Goal: Information Seeking & Learning: Learn about a topic

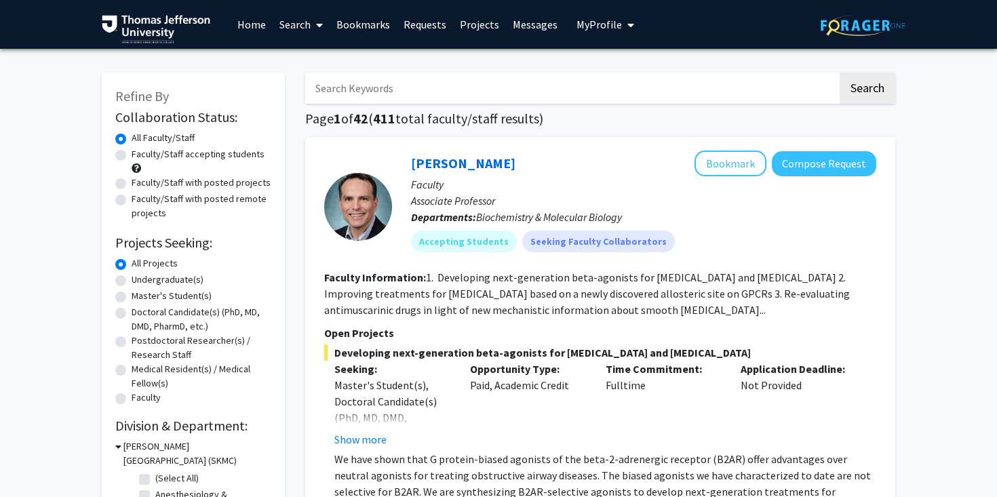
click at [319, 22] on icon at bounding box center [319, 25] width 7 height 11
click at [328, 85] on span "Students" at bounding box center [314, 89] width 83 height 27
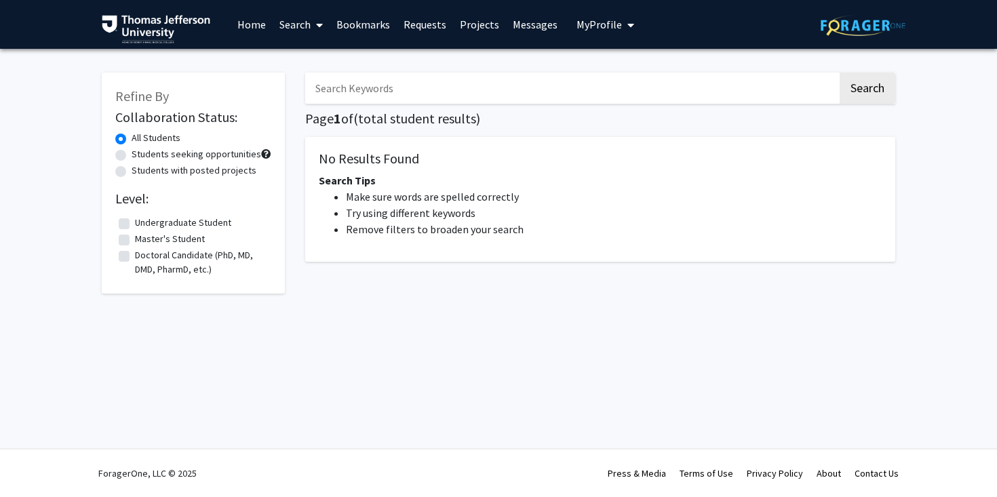
click at [132, 137] on label "All Students" at bounding box center [156, 138] width 49 height 14
click at [132, 137] on input "All Students" at bounding box center [136, 135] width 9 height 9
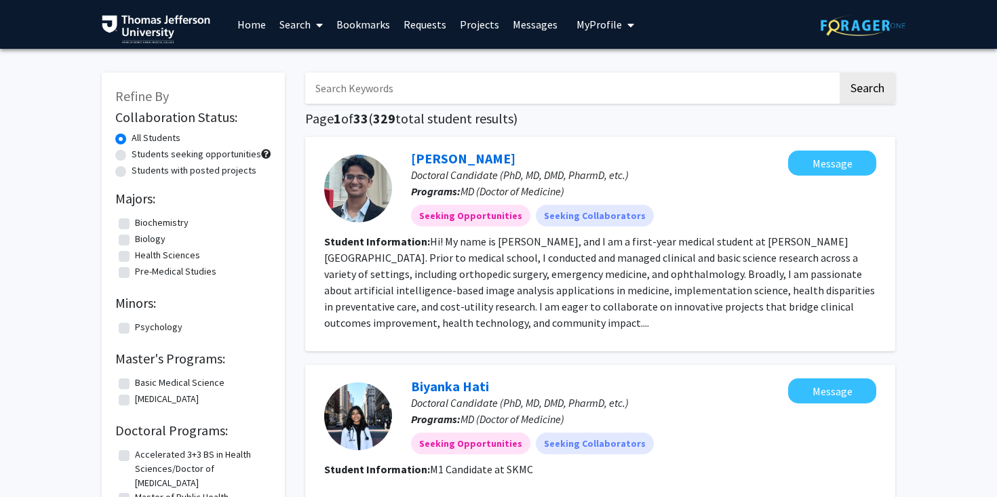
click at [267, 25] on link "Home" at bounding box center [252, 24] width 42 height 47
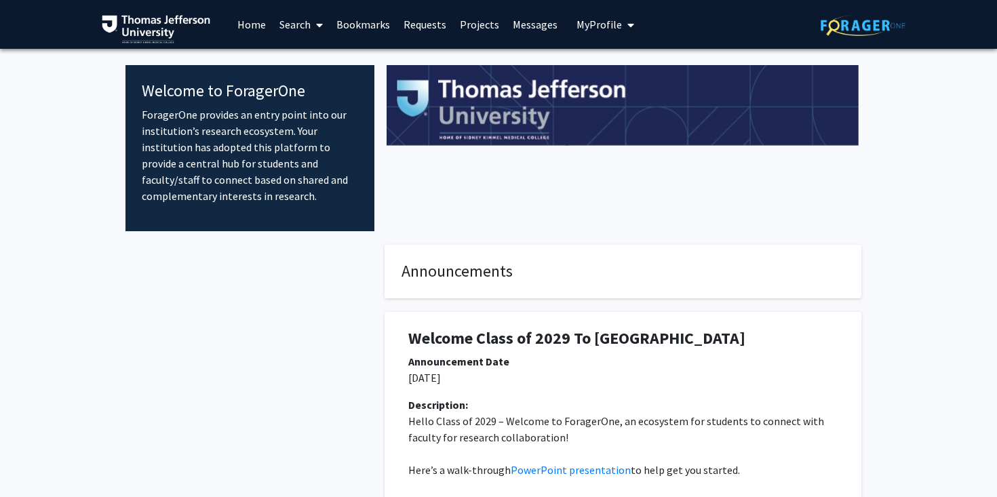
click at [307, 19] on link "Search" at bounding box center [301, 24] width 57 height 47
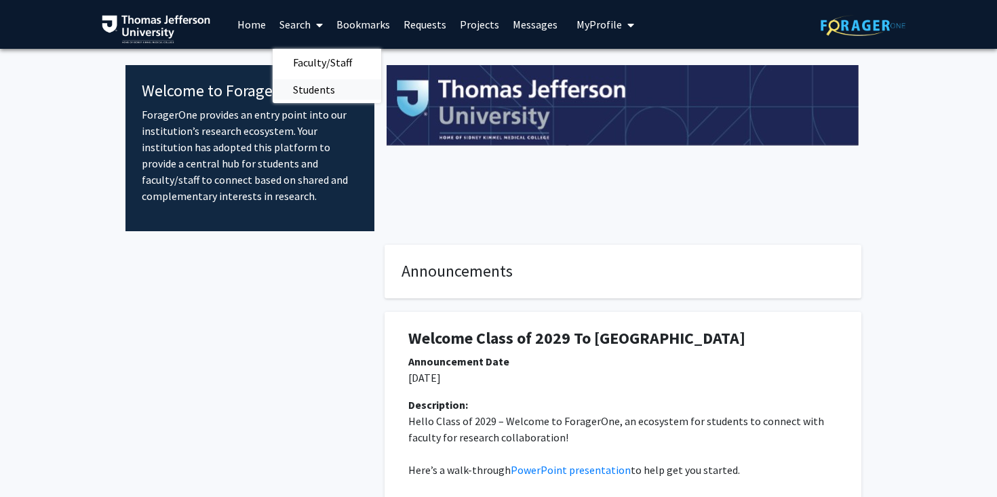
click at [330, 76] on span "Students" at bounding box center [314, 89] width 83 height 27
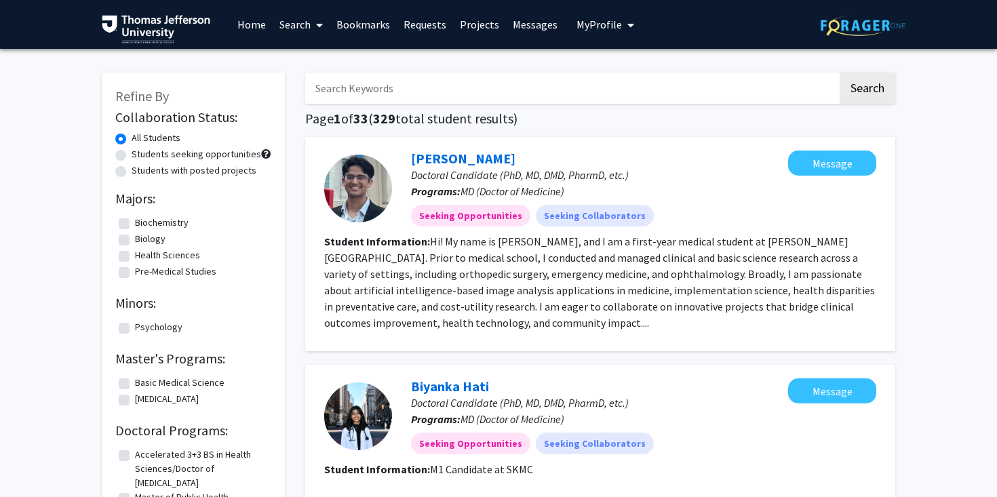
click at [298, 20] on link "Search" at bounding box center [301, 24] width 57 height 47
click at [329, 54] on span "Faculty/Staff" at bounding box center [323, 62] width 100 height 27
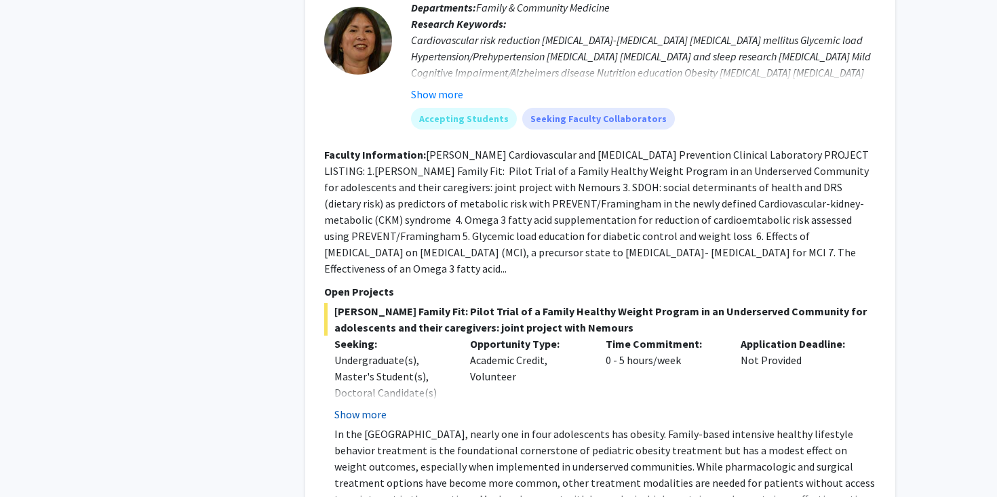
scroll to position [958, 0]
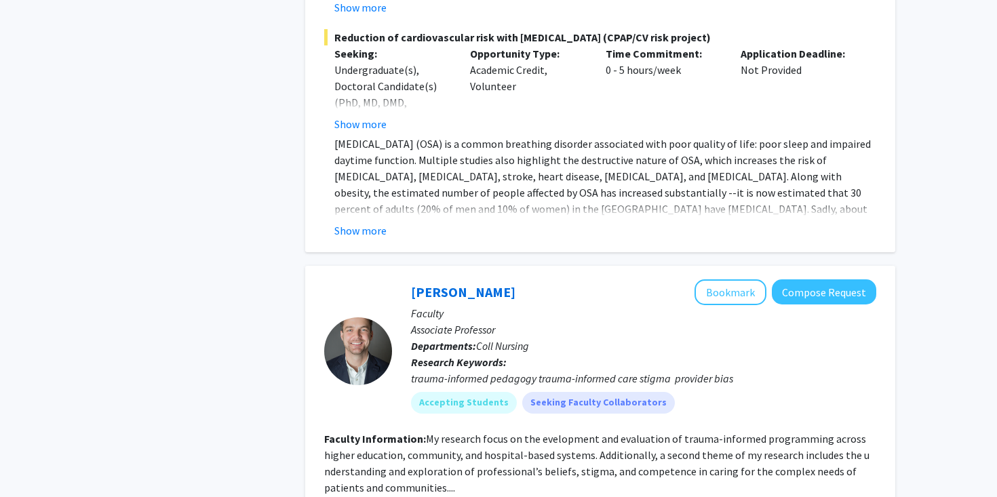
scroll to position [3358, 0]
click at [362, 224] on button "Show more" at bounding box center [360, 231] width 52 height 16
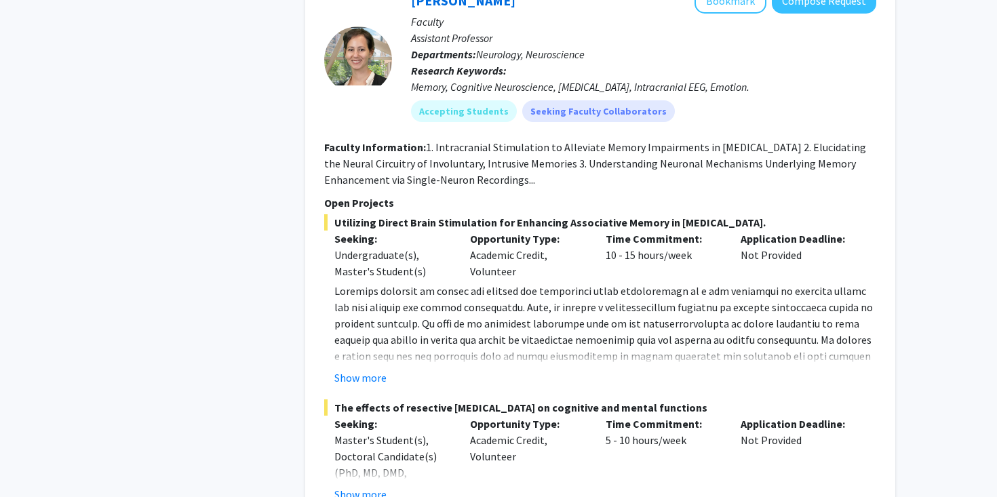
scroll to position [7787, 0]
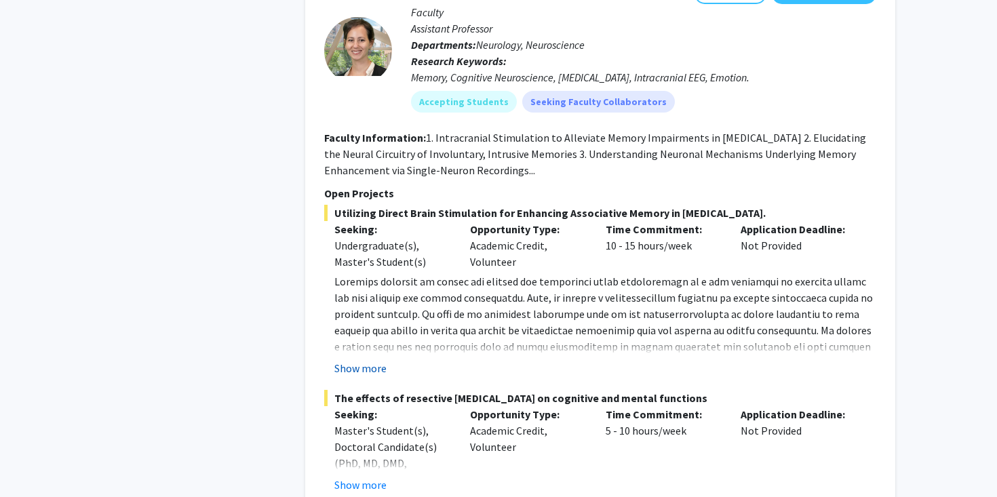
click at [361, 360] on button "Show more" at bounding box center [360, 368] width 52 height 16
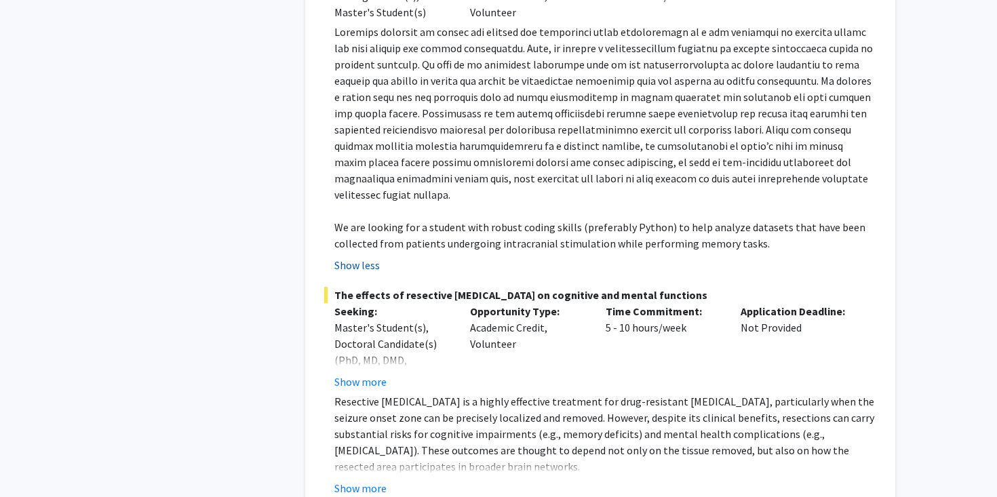
scroll to position [8046, 0]
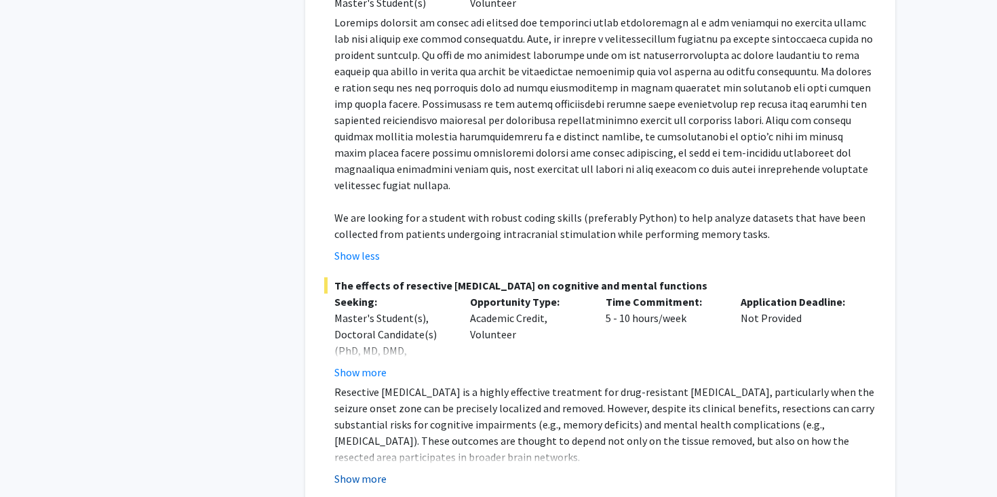
click at [362, 471] on button "Show more" at bounding box center [360, 479] width 52 height 16
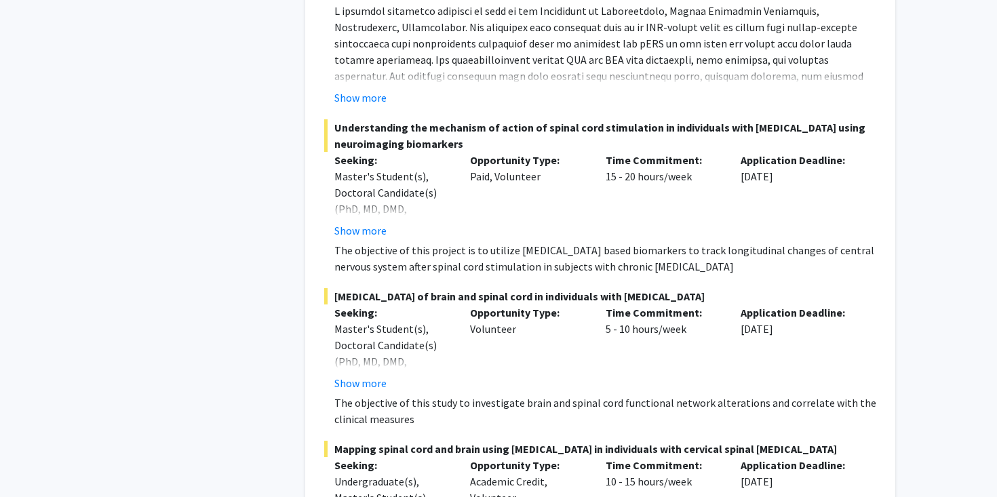
scroll to position [9233, 0]
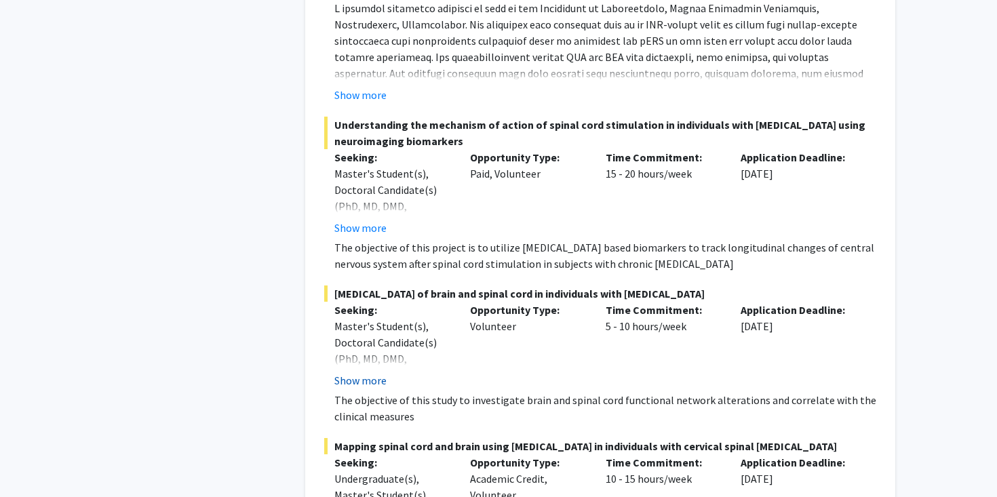
click at [355, 372] on button "Show more" at bounding box center [360, 380] width 52 height 16
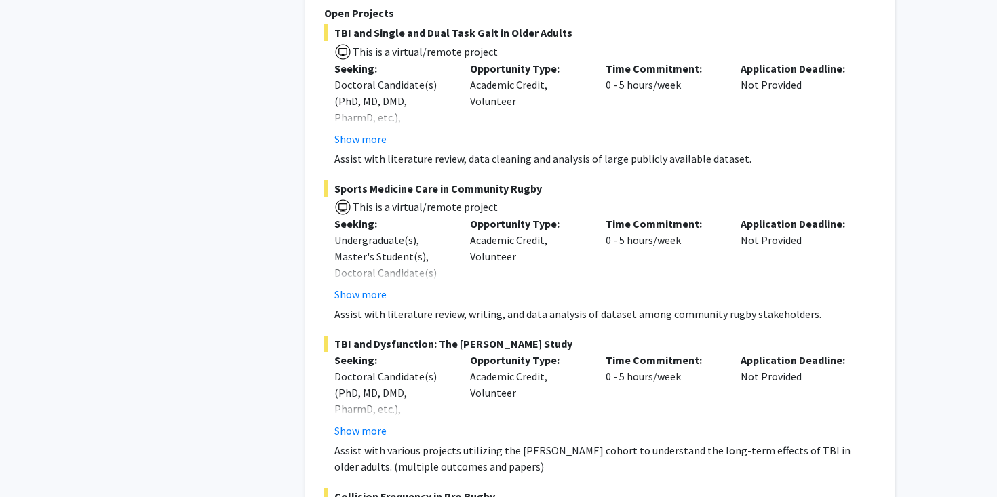
scroll to position [10383, 0]
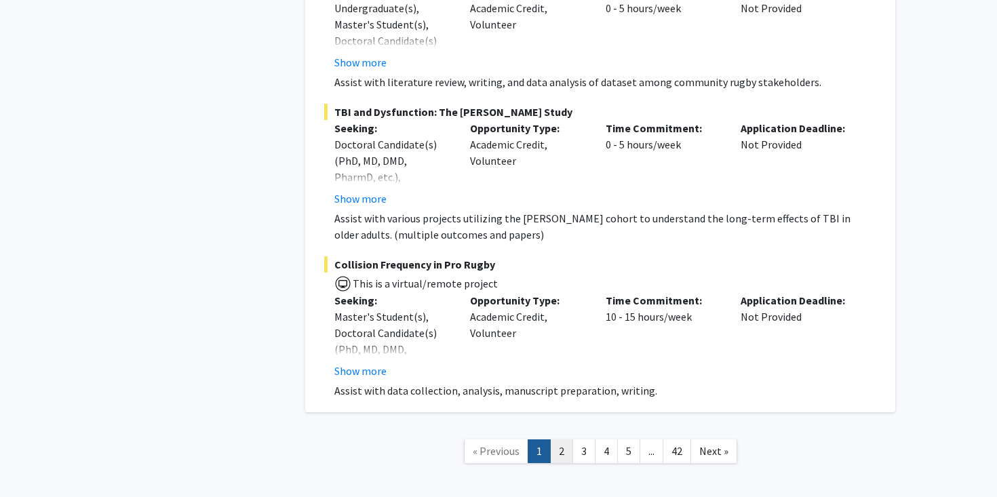
click at [562, 439] on link "2" at bounding box center [561, 451] width 23 height 24
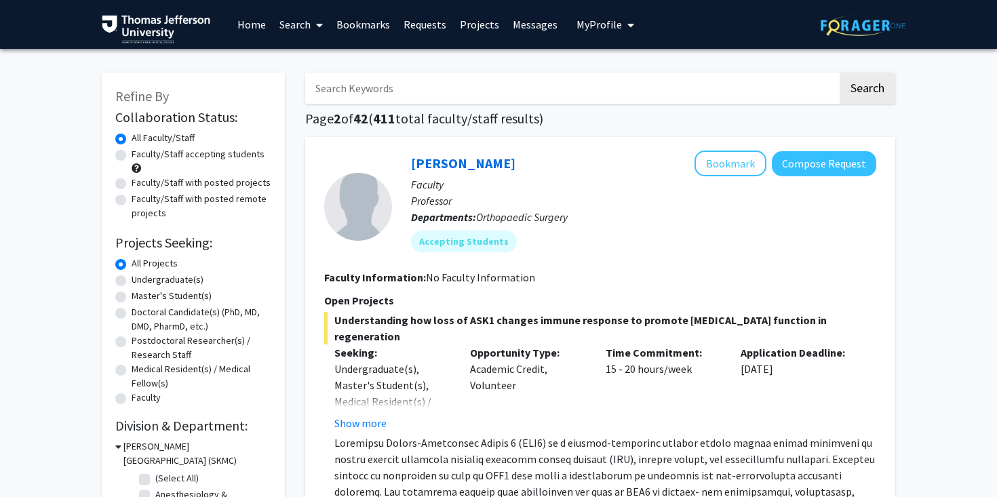
click at [132, 313] on label "Doctoral Candidate(s) (PhD, MD, DMD, PharmD, etc.)" at bounding box center [202, 319] width 140 height 28
click at [132, 313] on input "Doctoral Candidate(s) (PhD, MD, DMD, PharmD, etc.)" at bounding box center [136, 309] width 9 height 9
radio input "true"
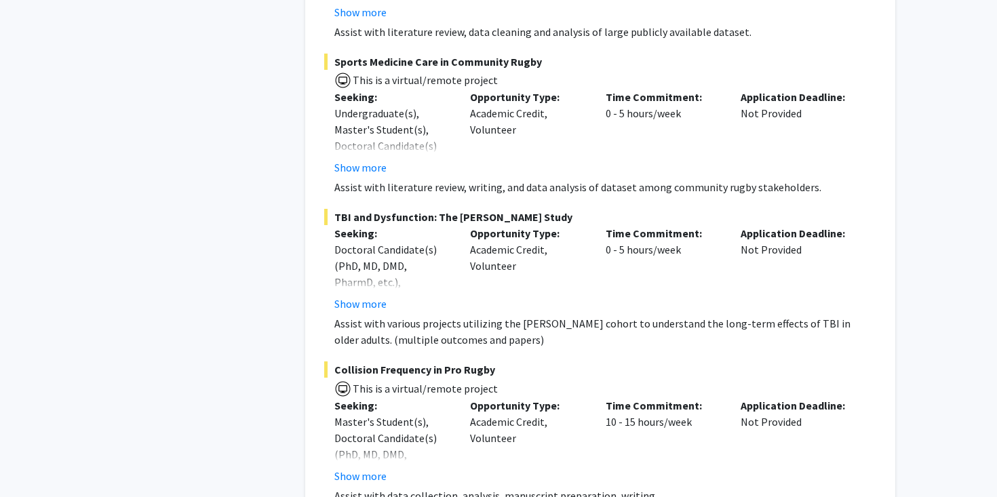
scroll to position [10193, 0]
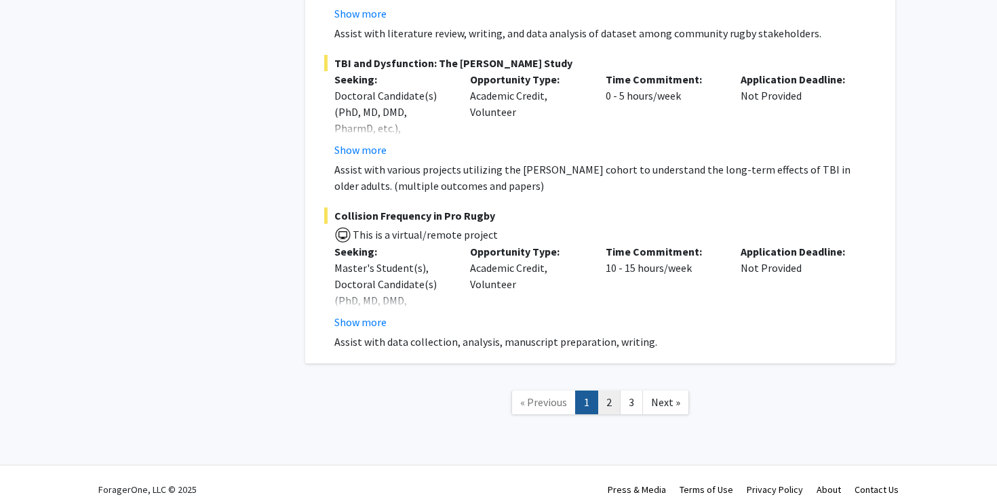
click at [603, 391] on link "2" at bounding box center [609, 403] width 23 height 24
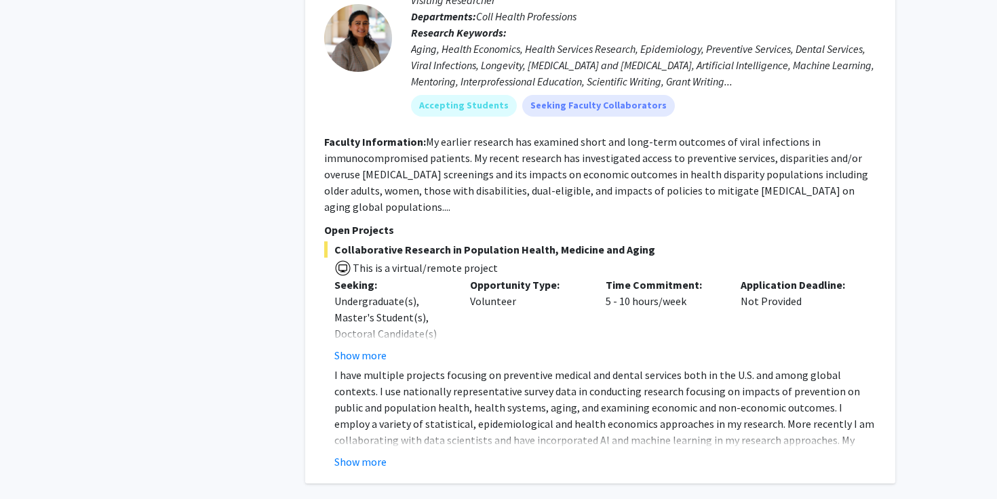
scroll to position [5419, 0]
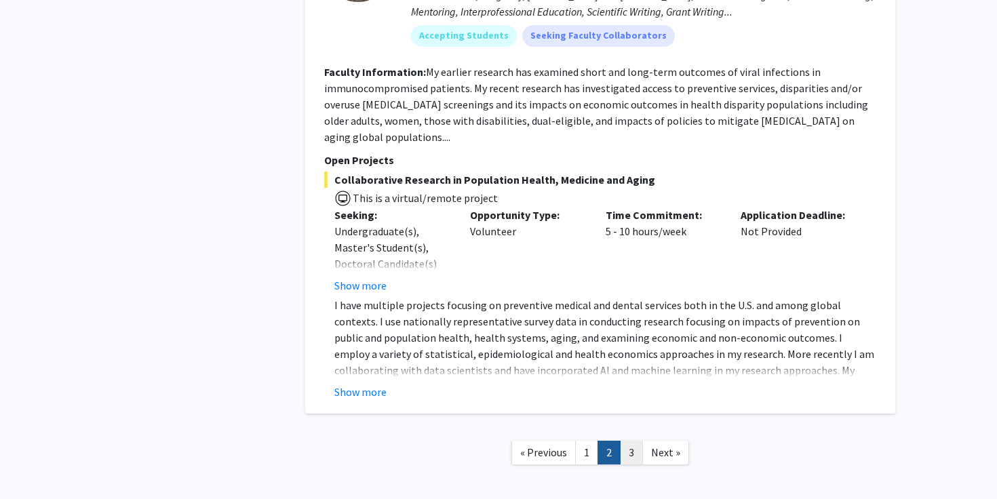
click at [631, 441] on link "3" at bounding box center [631, 453] width 23 height 24
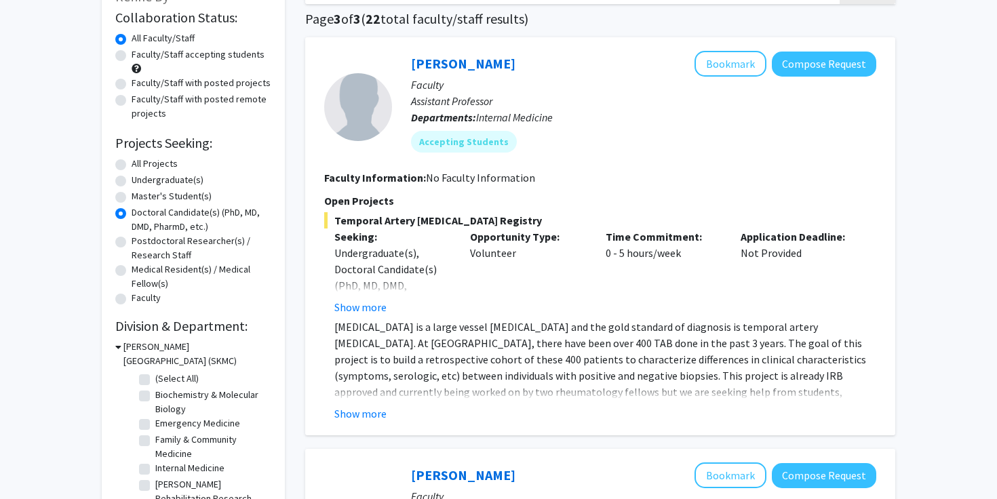
scroll to position [54, 0]
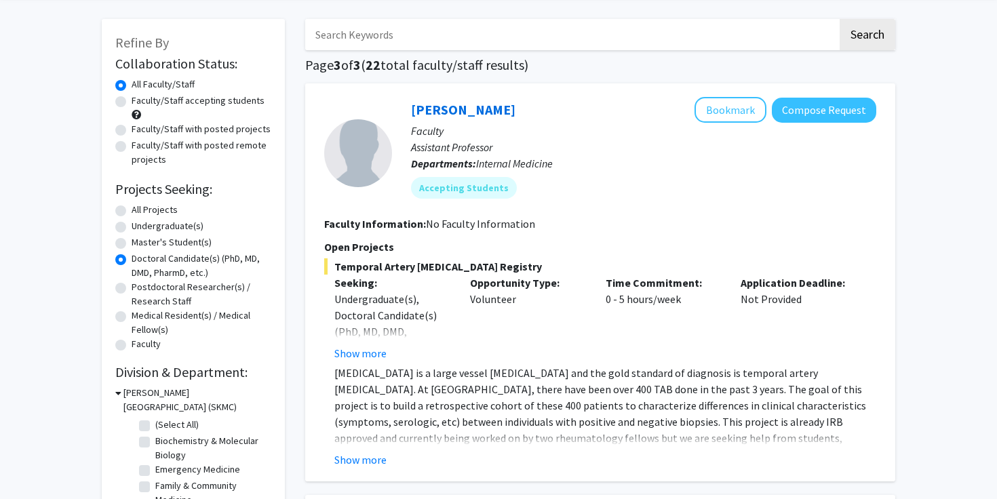
click at [132, 210] on label "All Projects" at bounding box center [155, 210] width 46 height 14
click at [132, 210] on input "All Projects" at bounding box center [136, 207] width 9 height 9
radio input "true"
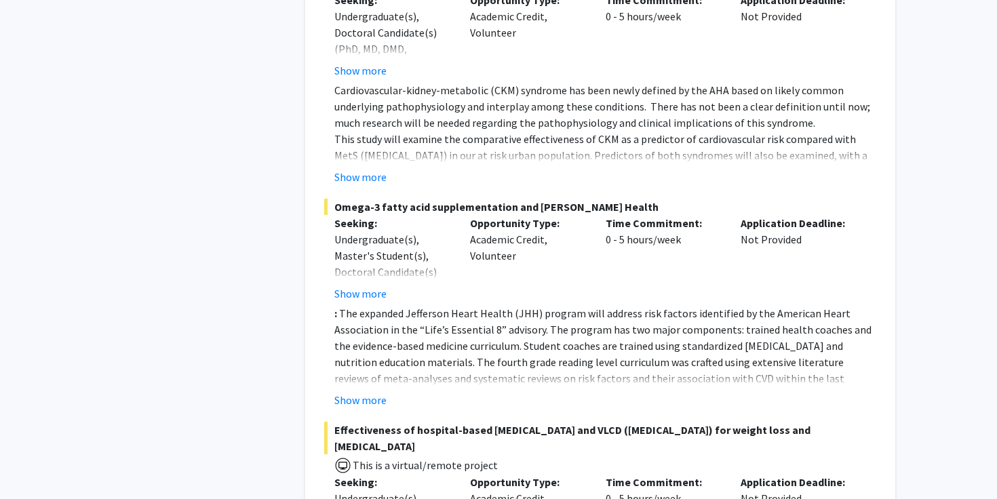
scroll to position [2049, 0]
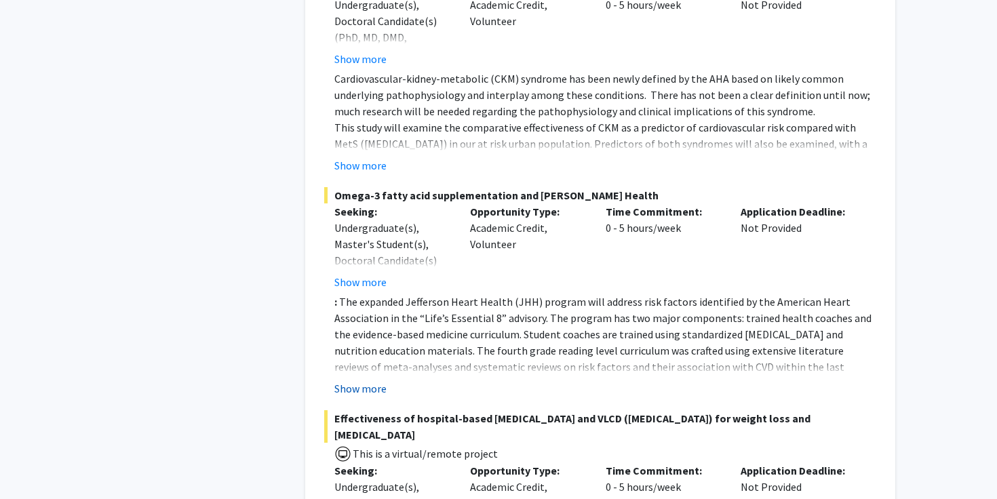
click at [363, 380] on button "Show more" at bounding box center [360, 388] width 52 height 16
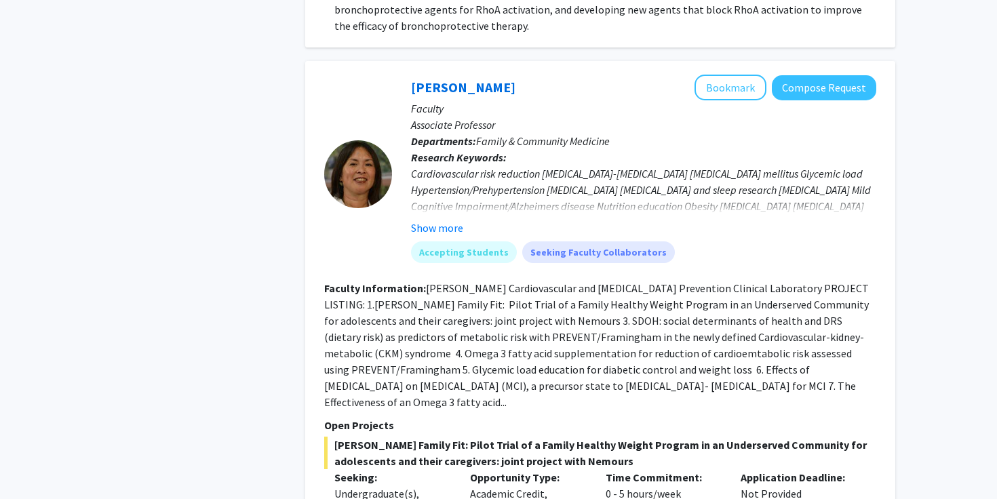
scroll to position [884, 0]
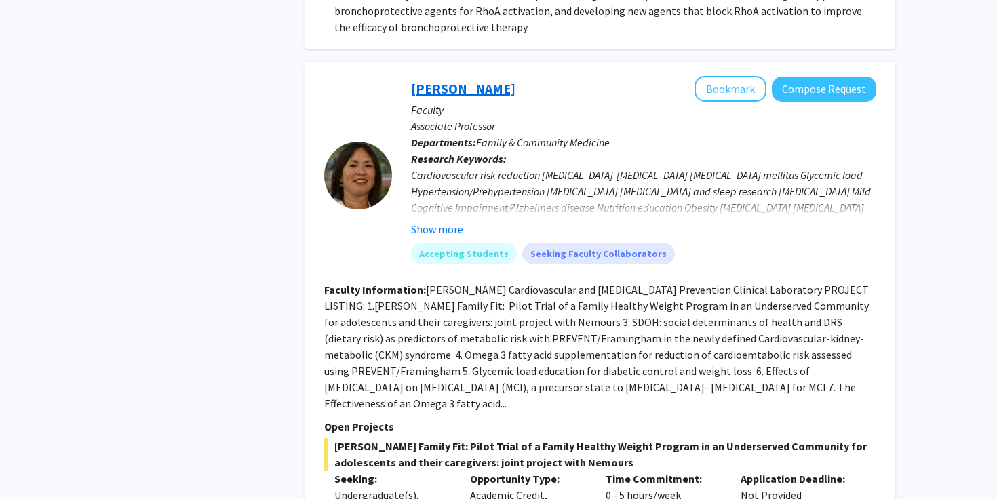
click at [458, 87] on link "[PERSON_NAME]" at bounding box center [463, 88] width 104 height 17
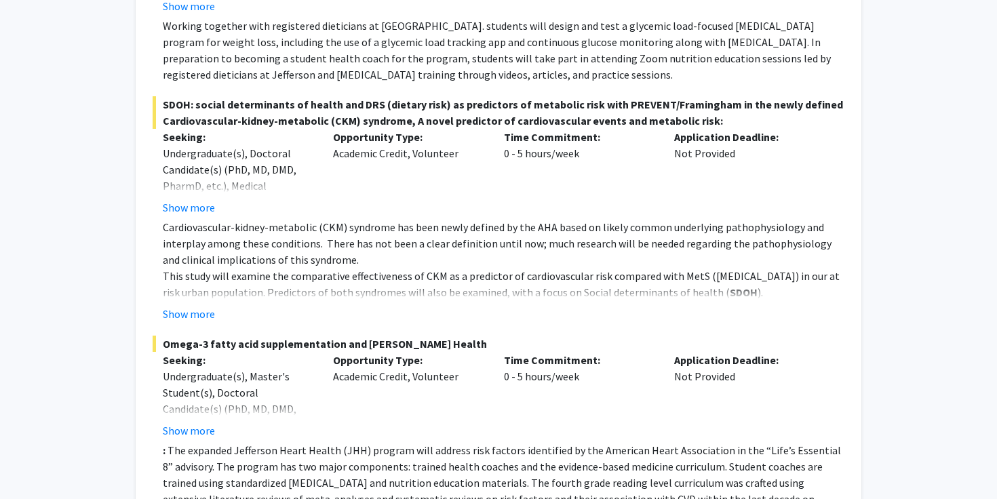
scroll to position [800, 0]
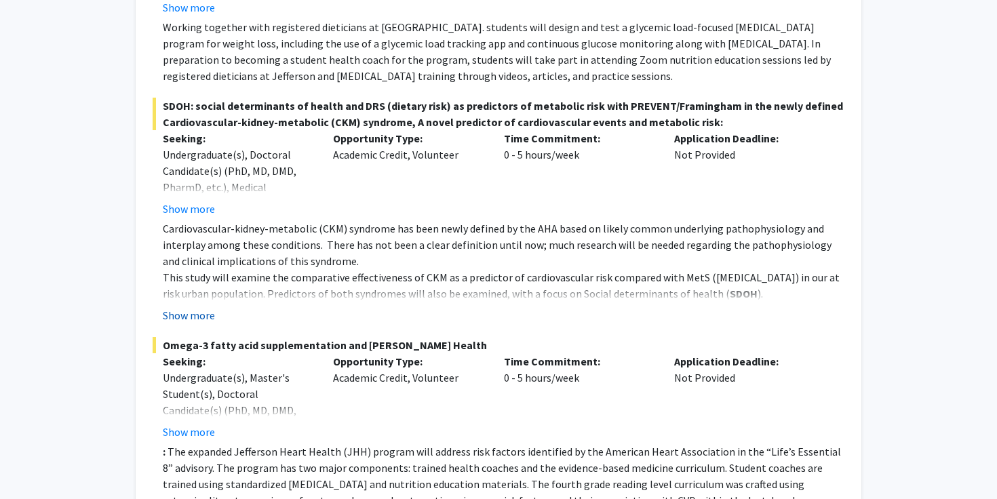
click at [201, 315] on button "Show more" at bounding box center [189, 315] width 52 height 16
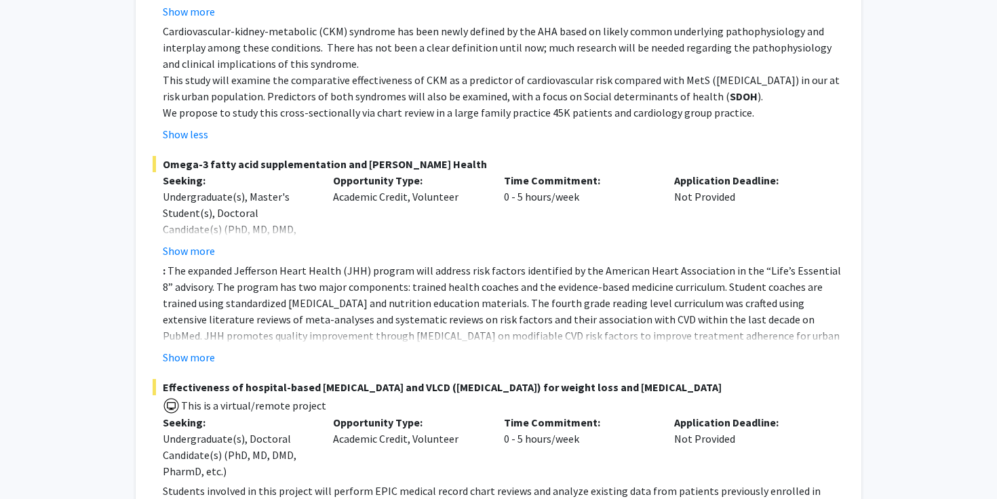
scroll to position [1002, 0]
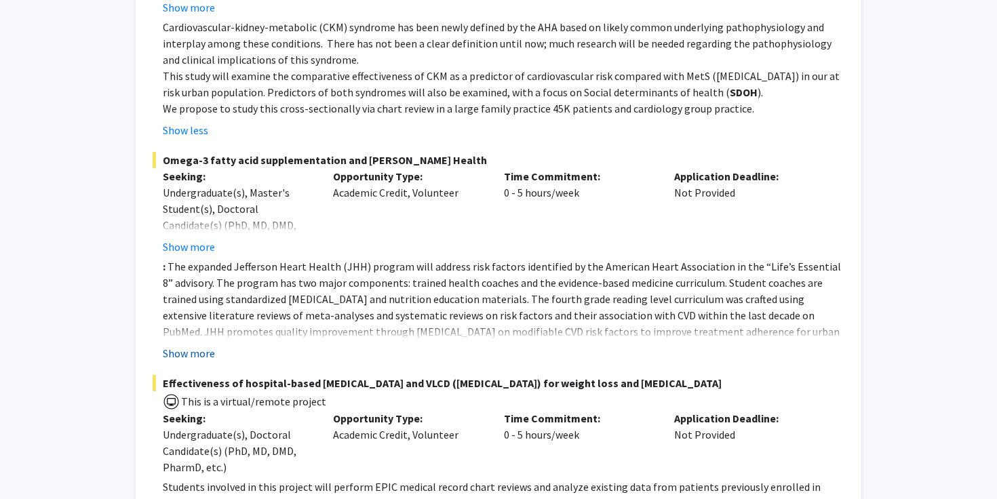
click at [191, 357] on button "Show more" at bounding box center [189, 353] width 52 height 16
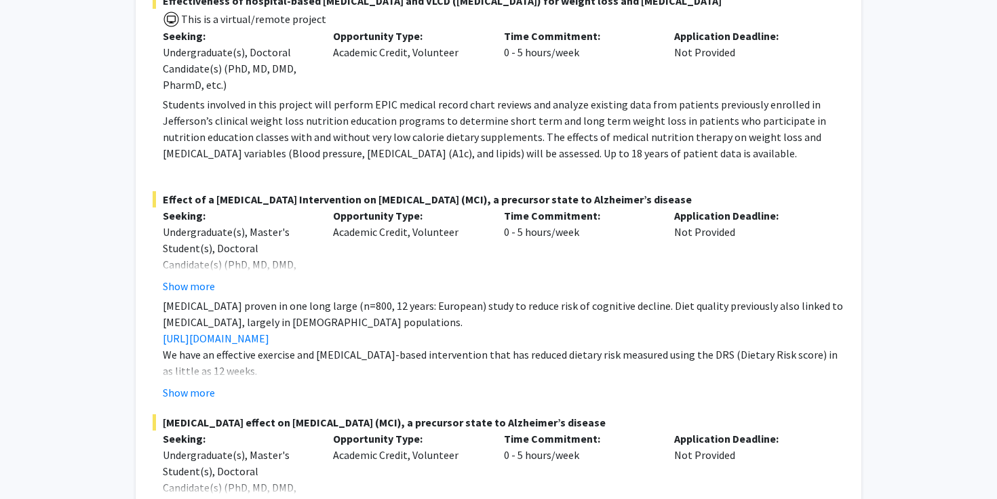
scroll to position [1436, 0]
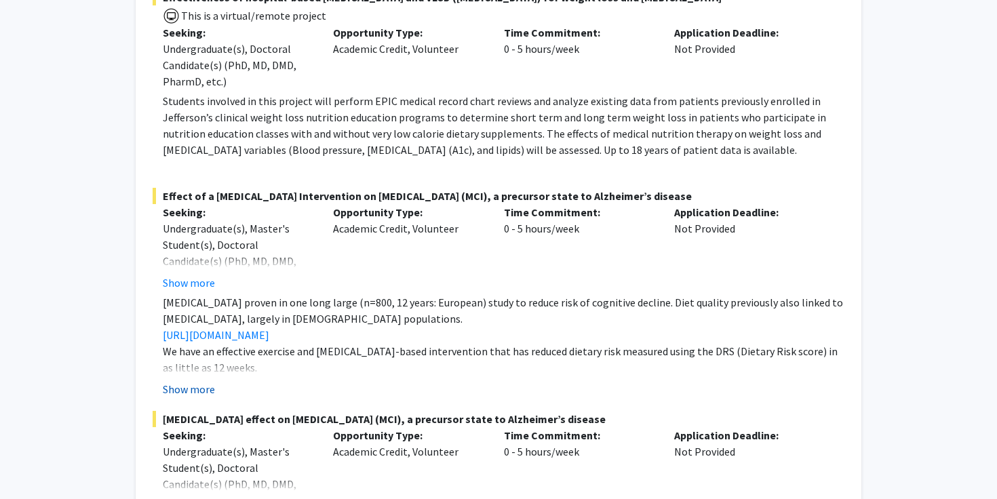
click at [187, 381] on button "Show more" at bounding box center [189, 389] width 52 height 16
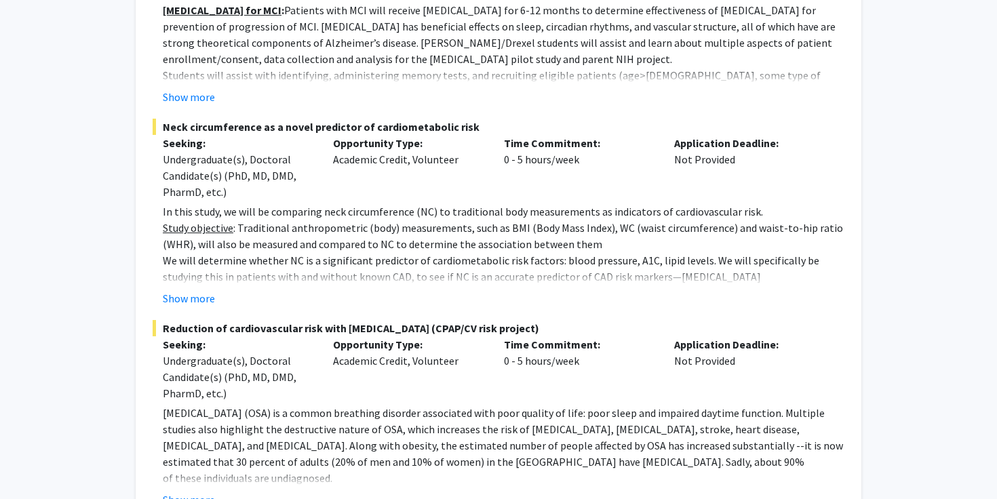
scroll to position [2053, 0]
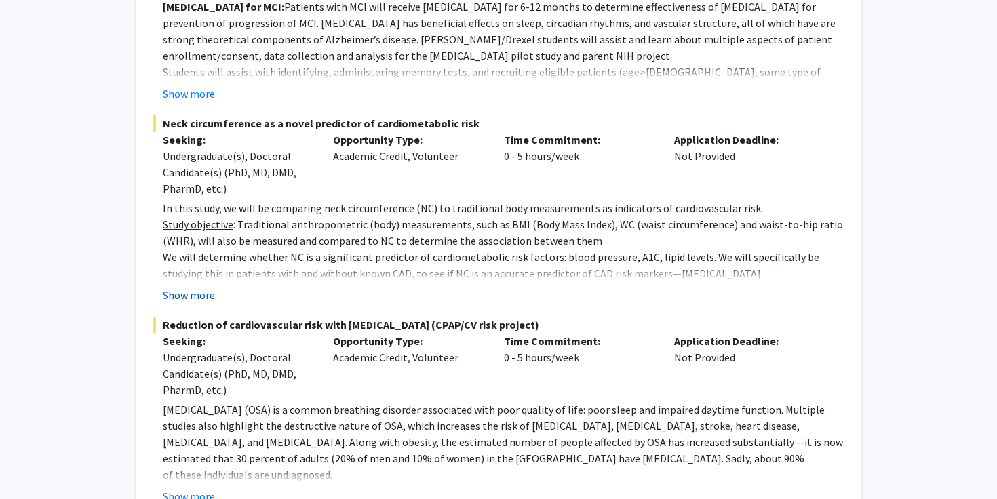
click at [172, 287] on button "Show more" at bounding box center [189, 295] width 52 height 16
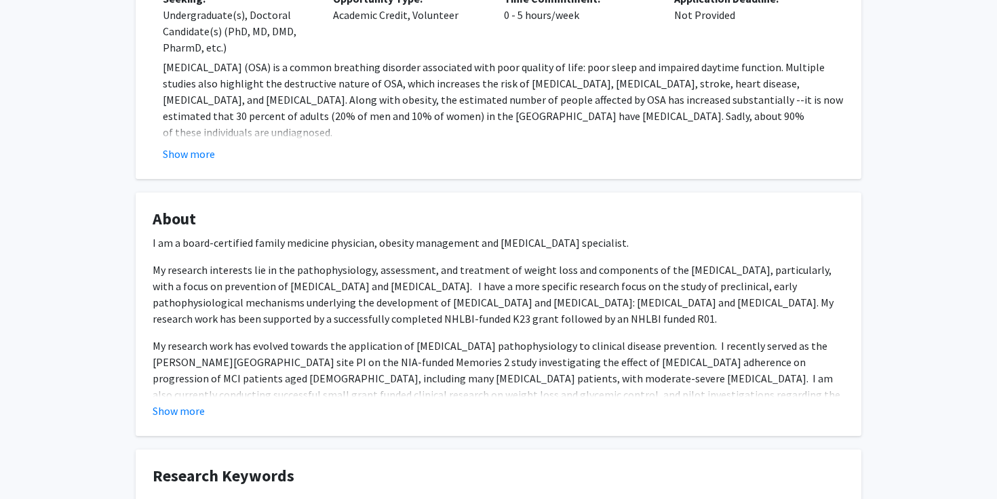
scroll to position [2414, 0]
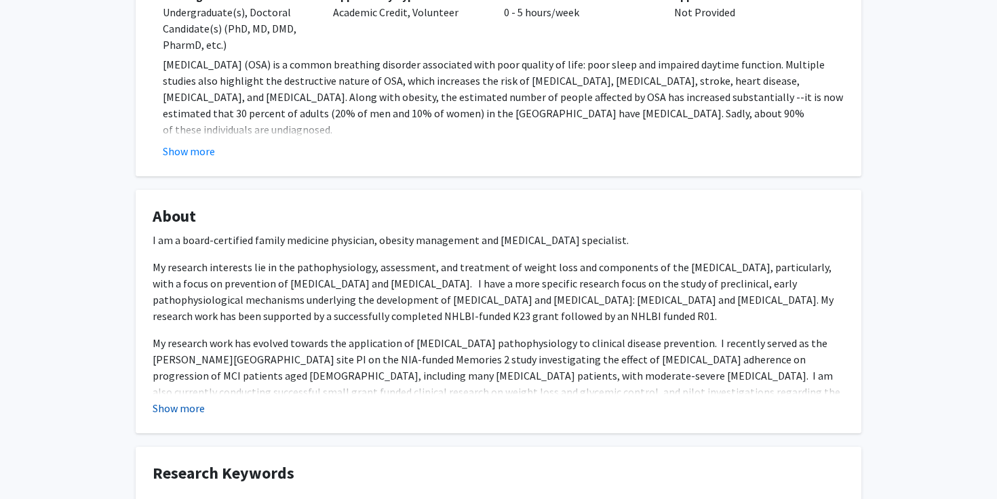
click at [170, 412] on button "Show more" at bounding box center [179, 408] width 52 height 16
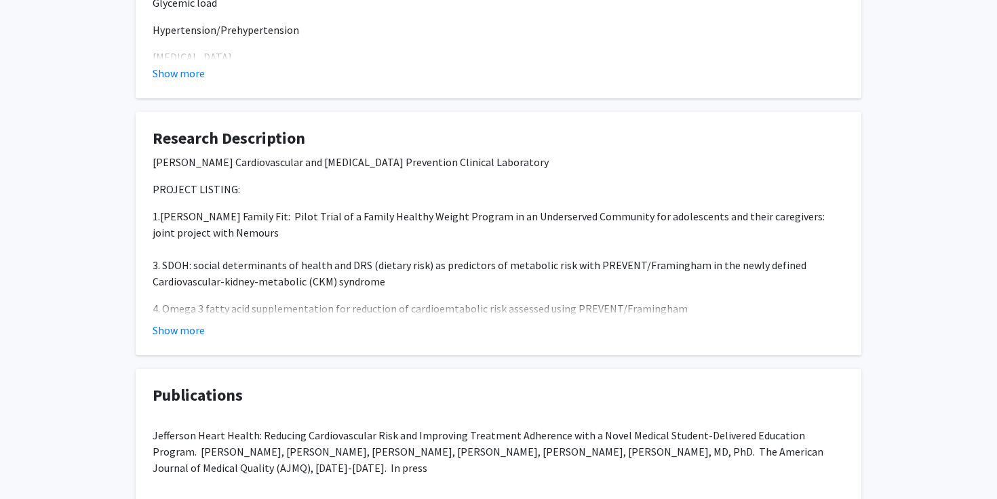
scroll to position [3148, 0]
click at [177, 321] on button "Show more" at bounding box center [179, 329] width 52 height 16
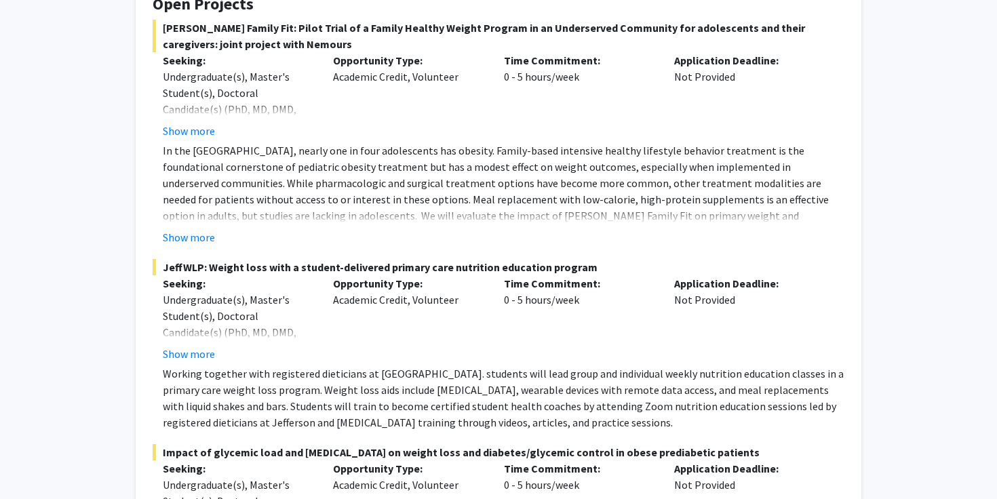
scroll to position [0, 0]
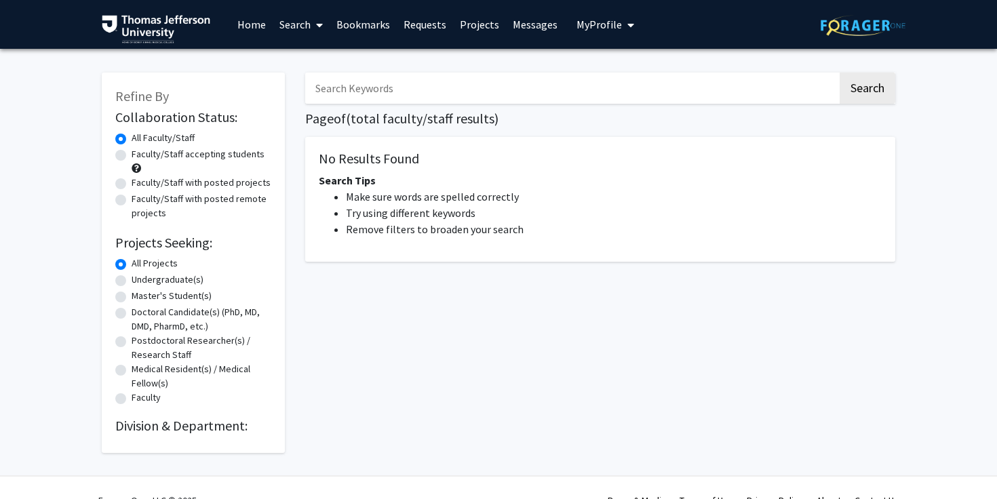
click at [411, 344] on div "Search Page of ( total faculty/staff results) No Results Found Search Tips Make…" at bounding box center [600, 256] width 610 height 394
click at [313, 35] on span at bounding box center [317, 24] width 12 height 47
click at [321, 64] on span "Faculty/Staff" at bounding box center [323, 62] width 100 height 27
click at [479, 26] on link "Projects" at bounding box center [479, 24] width 53 height 47
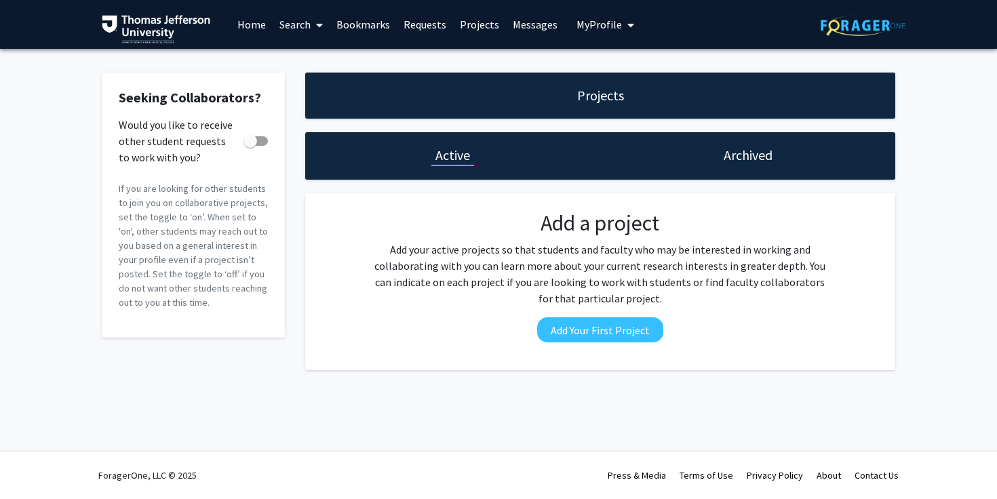
click at [292, 20] on link "Search" at bounding box center [301, 24] width 57 height 47
click at [312, 59] on span "Faculty/Staff" at bounding box center [323, 62] width 100 height 27
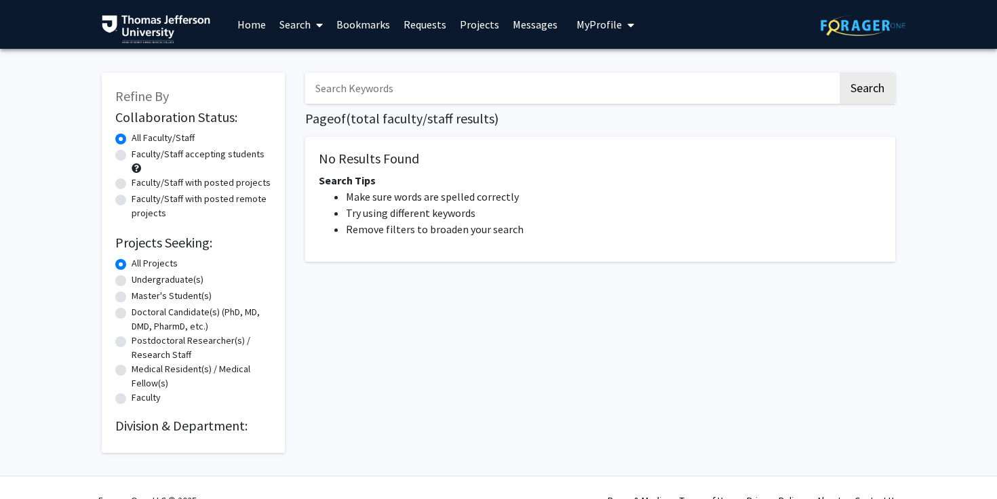
click at [120, 319] on div "Doctoral Candidate(s) (PhD, MD, DMD, PharmD, etc.)" at bounding box center [193, 319] width 156 height 28
click at [132, 315] on label "Doctoral Candidate(s) (PhD, MD, DMD, PharmD, etc.)" at bounding box center [202, 319] width 140 height 28
click at [132, 314] on input "Doctoral Candidate(s) (PhD, MD, DMD, PharmD, etc.)" at bounding box center [136, 309] width 9 height 9
radio input "true"
click at [132, 264] on label "All Projects" at bounding box center [155, 263] width 46 height 14
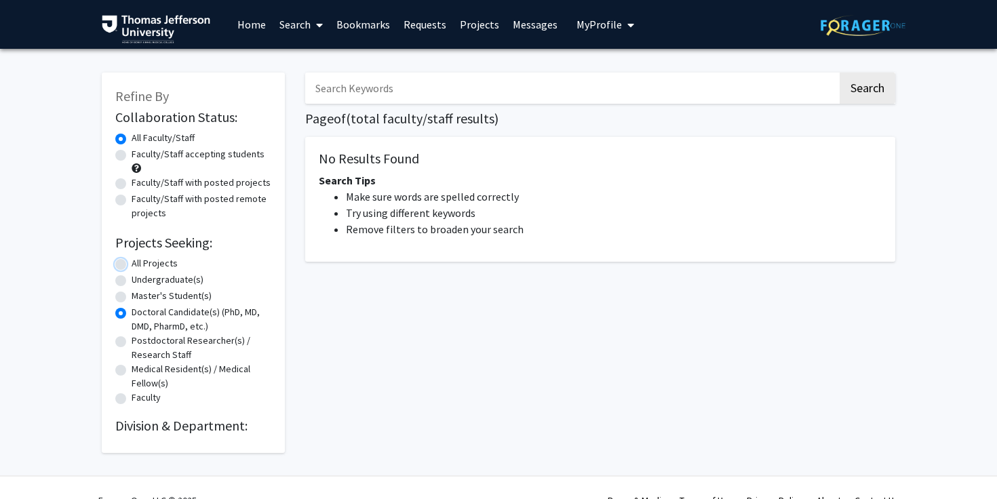
click at [132, 264] on input "All Projects" at bounding box center [136, 260] width 9 height 9
radio input "true"
click at [132, 155] on label "Faculty/Staff accepting students" at bounding box center [198, 154] width 133 height 14
click at [132, 155] on input "Faculty/Staff accepting students" at bounding box center [136, 151] width 9 height 9
radio input "true"
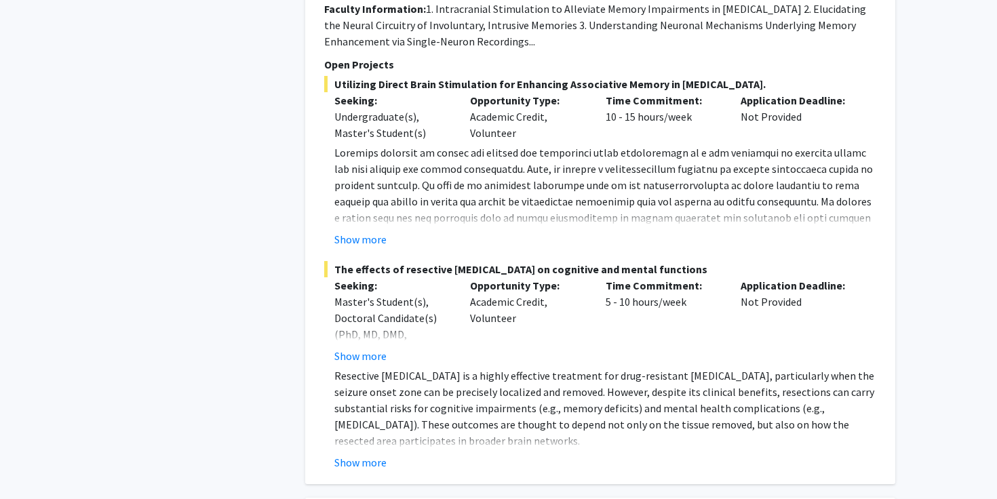
scroll to position [7642, 0]
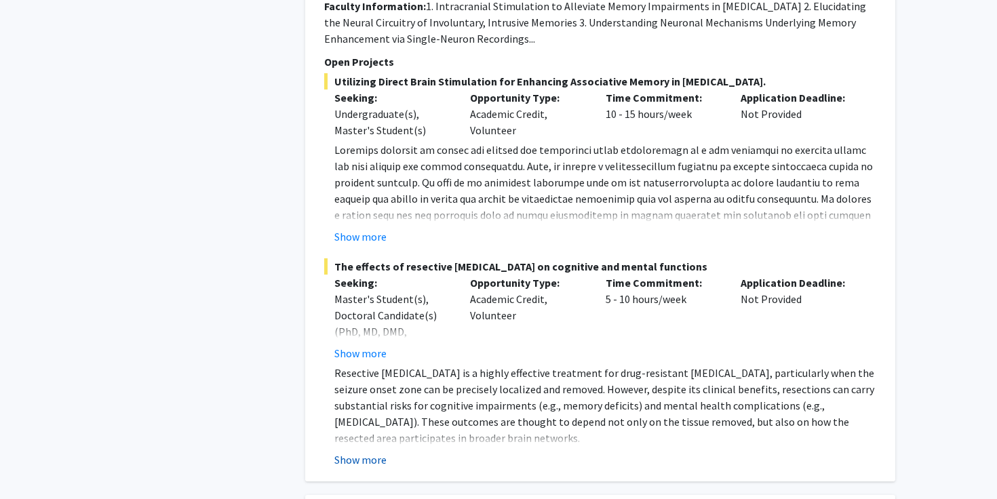
click at [375, 452] on button "Show more" at bounding box center [360, 460] width 52 height 16
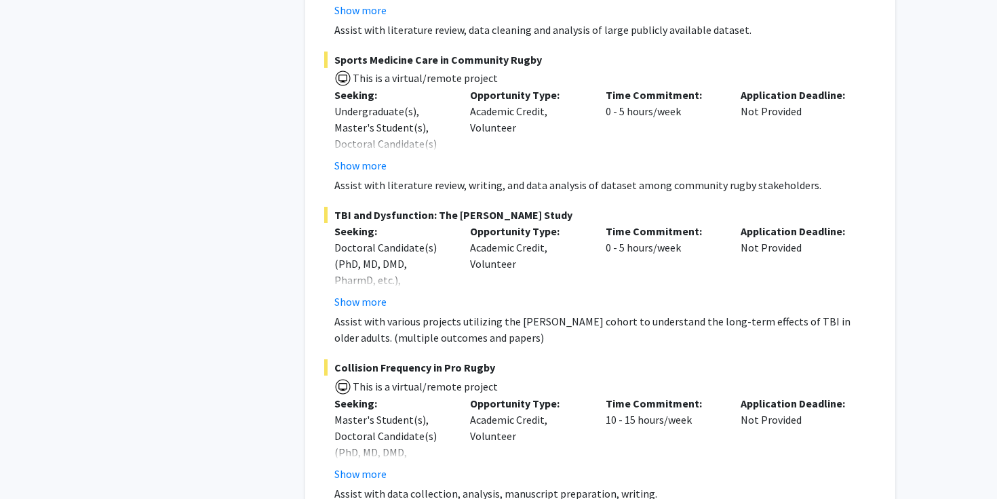
scroll to position [9941, 0]
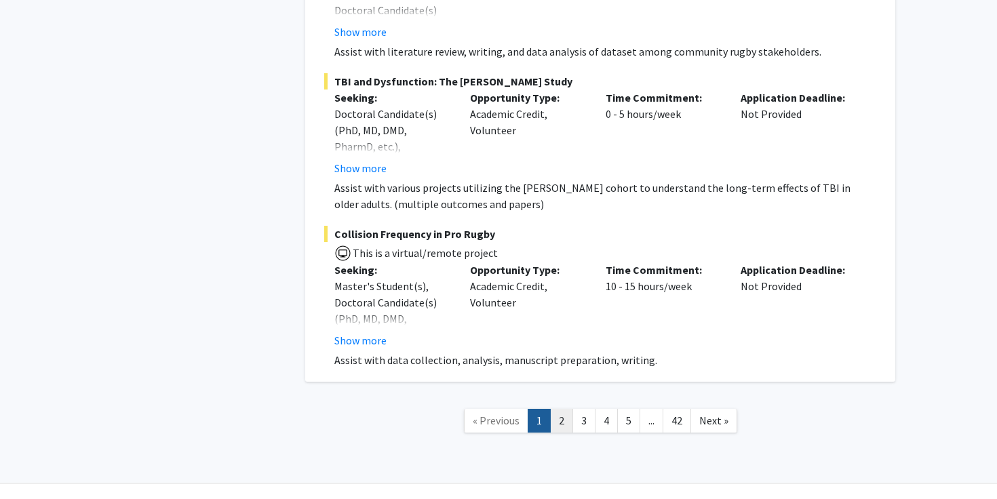
click at [560, 409] on link "2" at bounding box center [561, 421] width 23 height 24
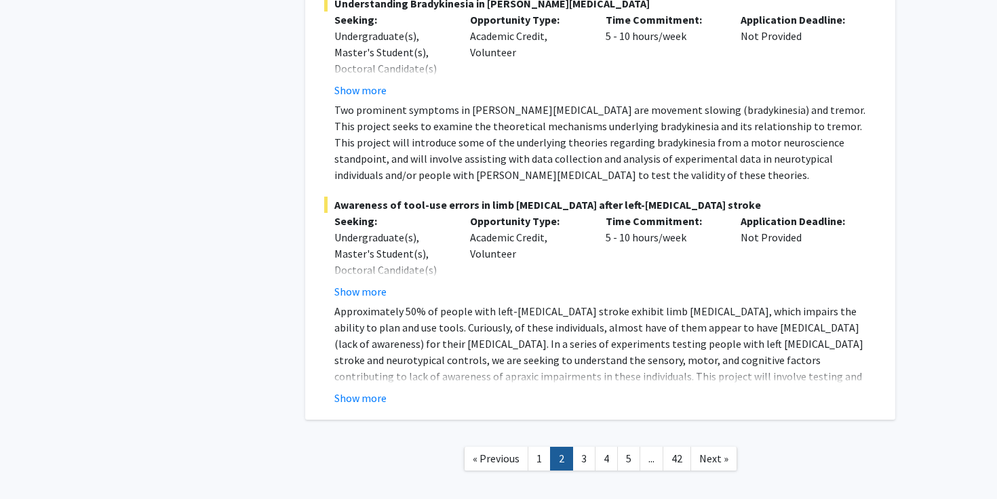
scroll to position [5574, 0]
click at [587, 446] on link "3" at bounding box center [583, 458] width 23 height 24
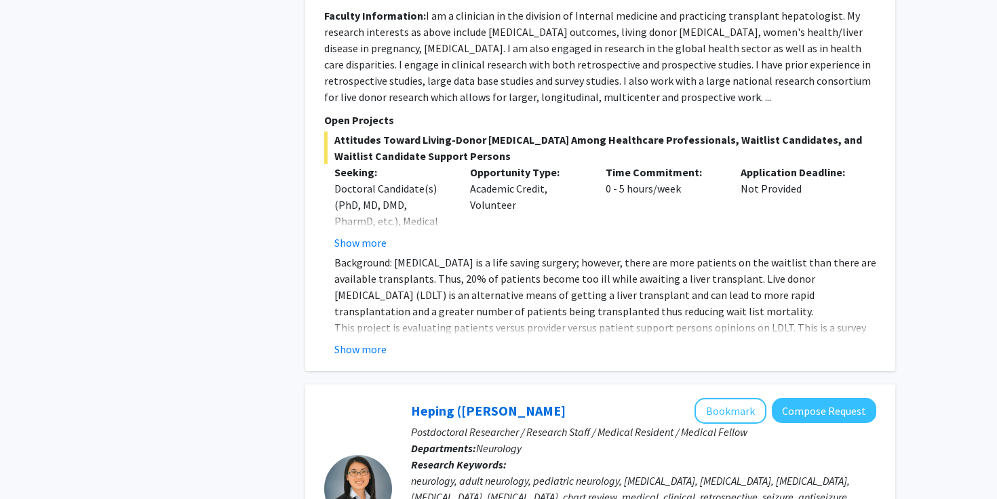
scroll to position [1272, 0]
click at [374, 342] on button "Show more" at bounding box center [360, 350] width 52 height 16
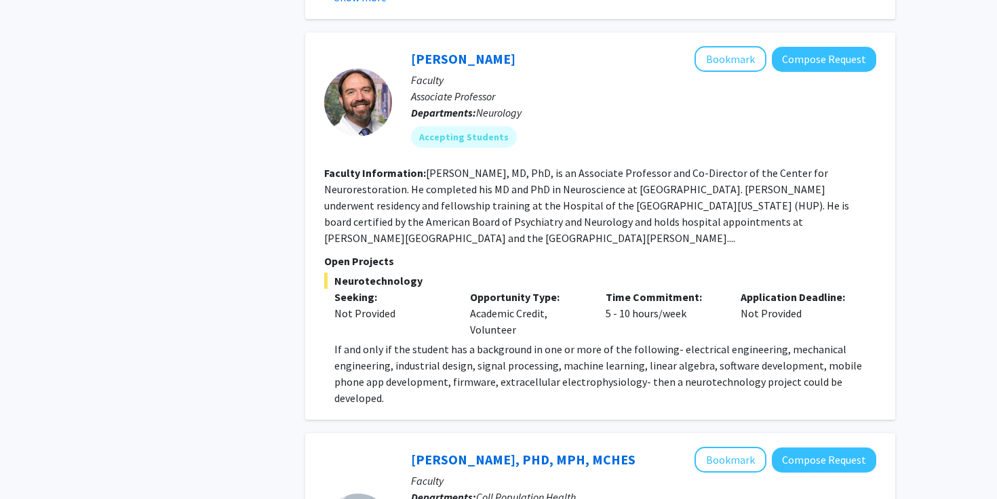
scroll to position [3712, 0]
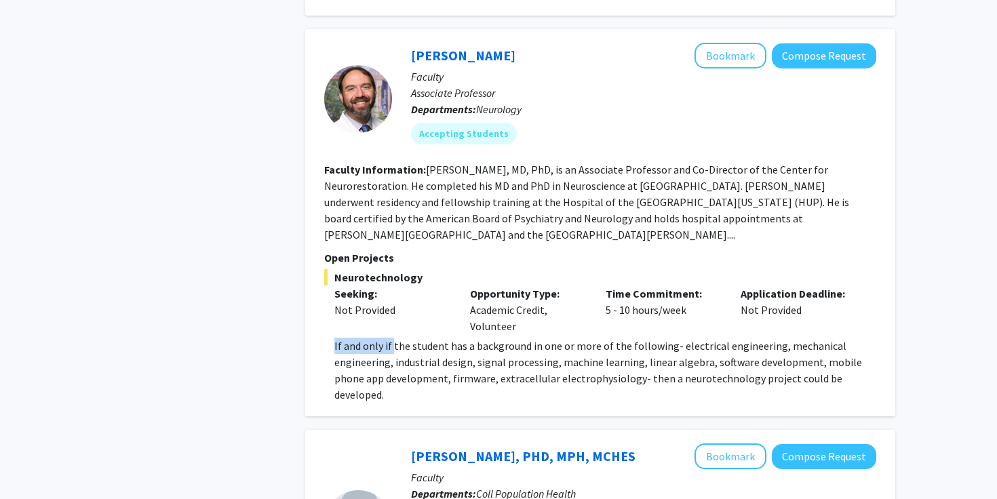
drag, startPoint x: 334, startPoint y: 311, endPoint x: 393, endPoint y: 312, distance: 59.0
click at [393, 338] on p "If and only if the student has a background in one or more of the following- el…" at bounding box center [605, 370] width 542 height 65
click at [404, 341] on p "If and only if the student has a background in one or more of the following- el…" at bounding box center [605, 370] width 542 height 65
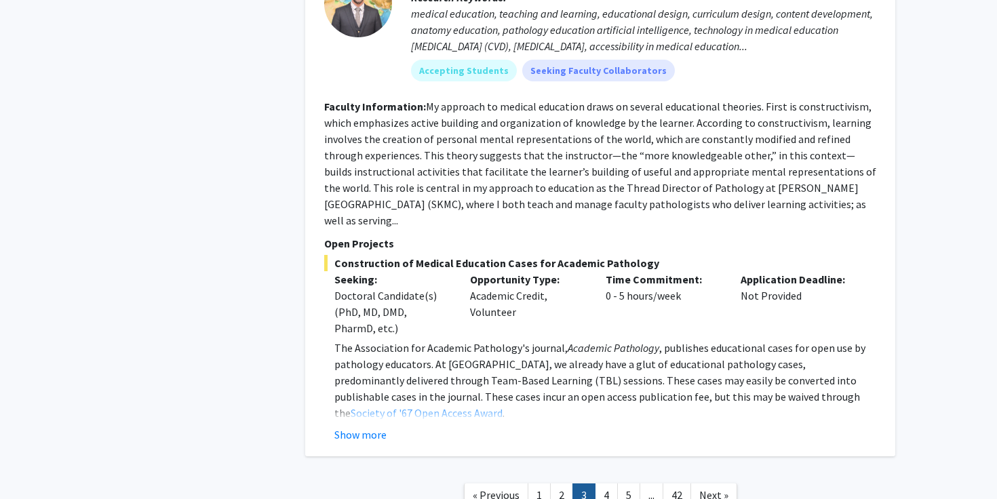
scroll to position [4760, 0]
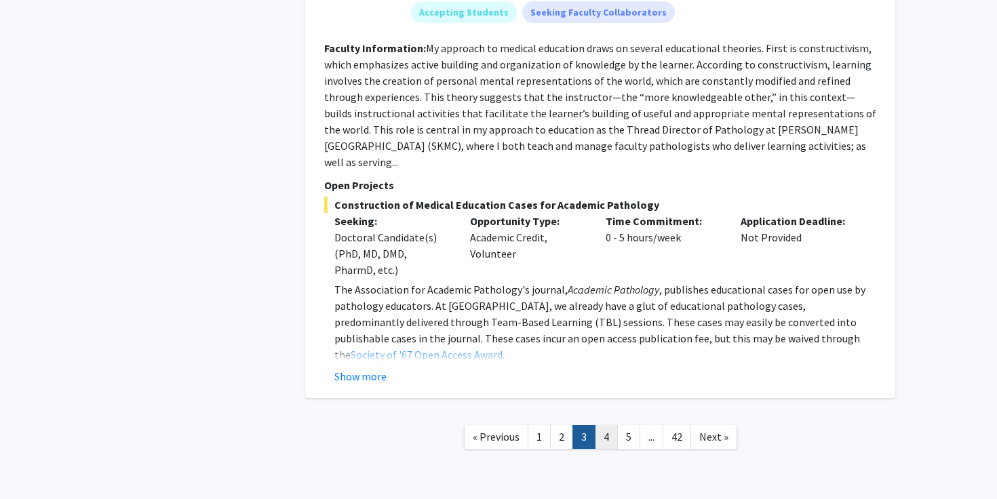
click at [606, 425] on link "4" at bounding box center [606, 437] width 23 height 24
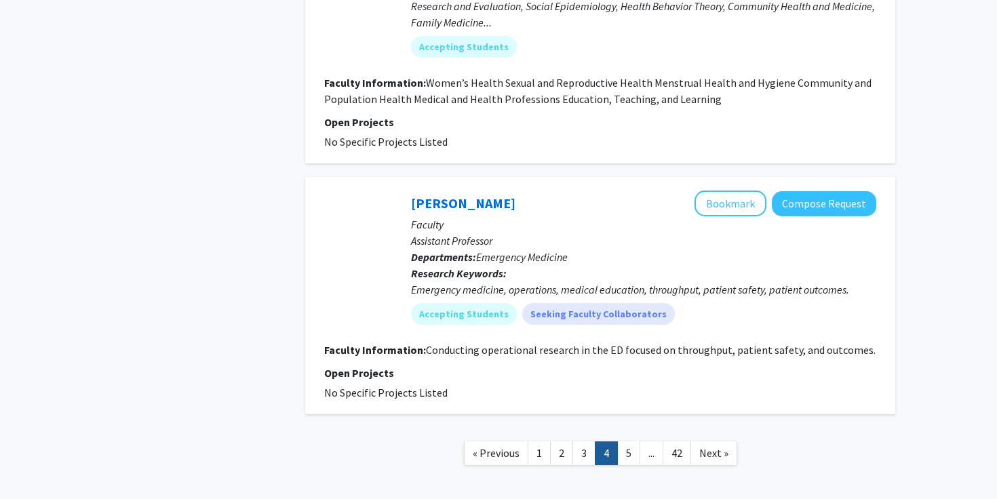
scroll to position [2975, 0]
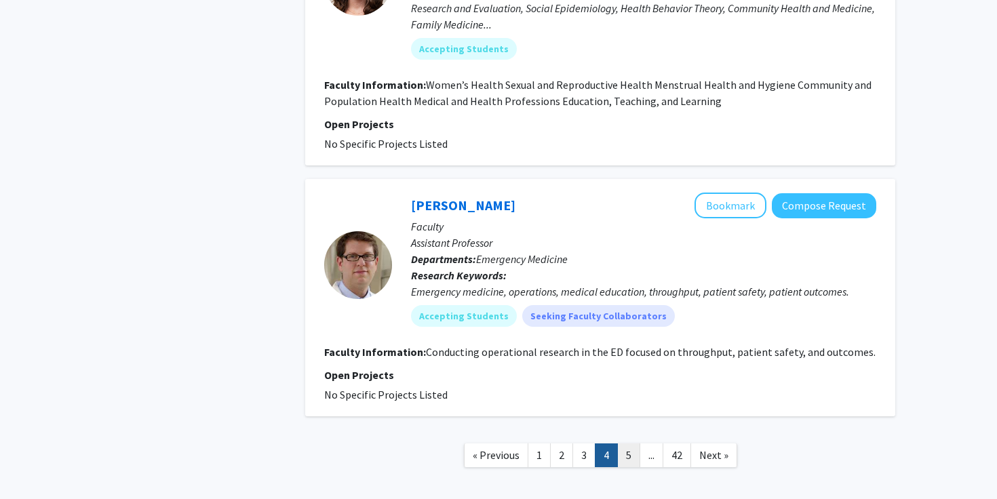
click at [627, 445] on link "5" at bounding box center [628, 456] width 23 height 24
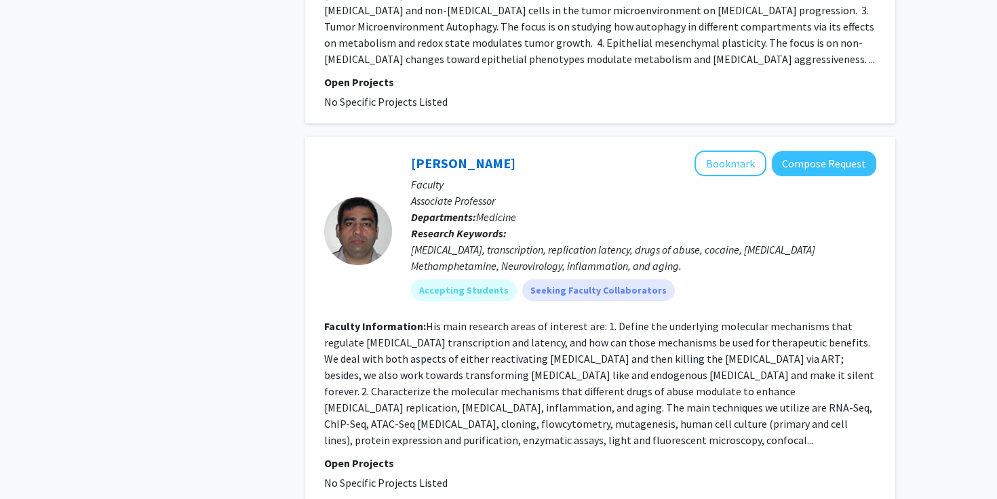
scroll to position [3070, 0]
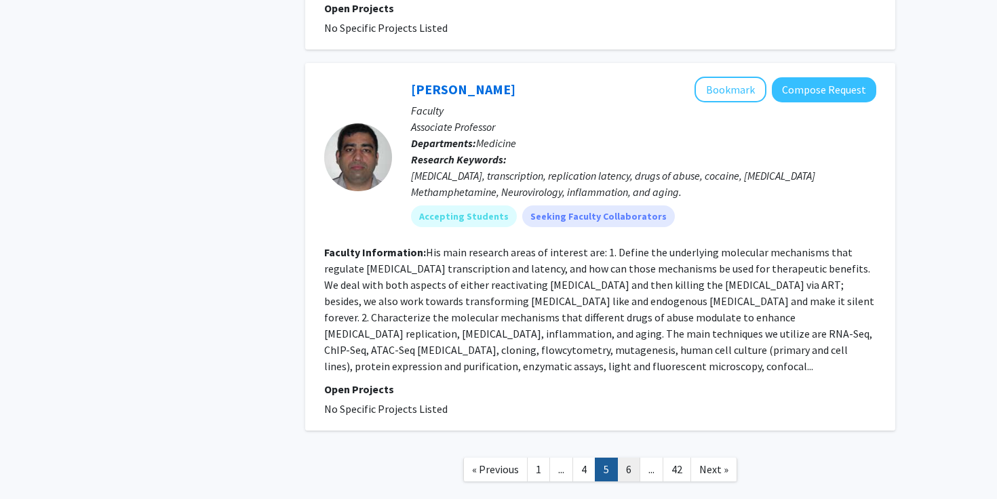
click at [627, 458] on link "6" at bounding box center [628, 470] width 23 height 24
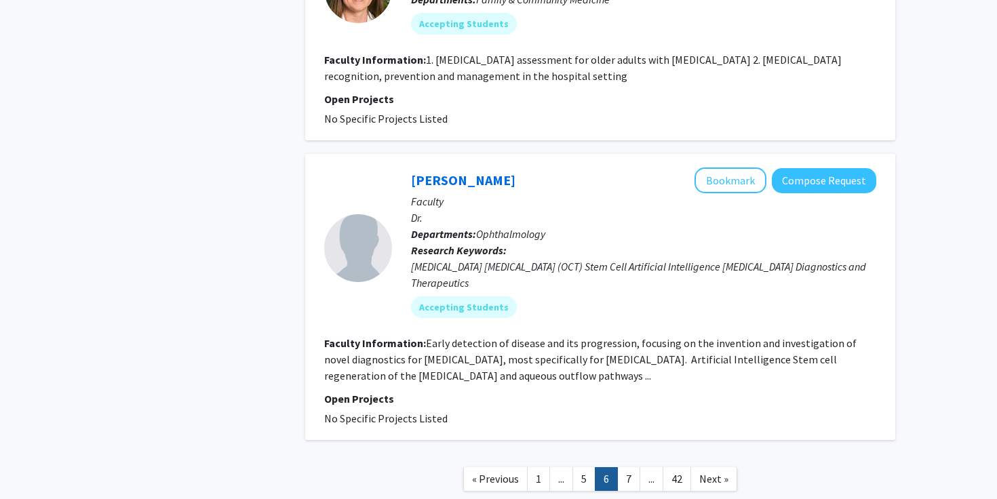
scroll to position [2495, 0]
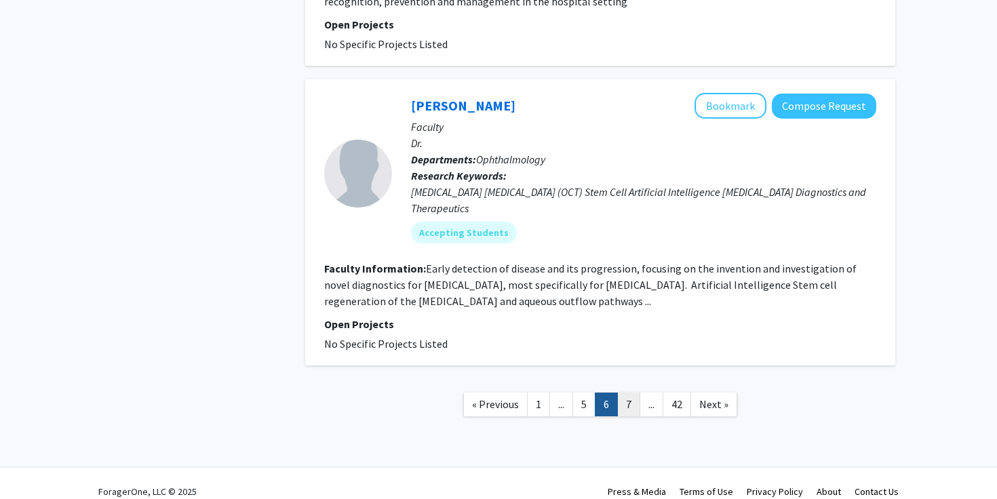
click at [638, 393] on link "7" at bounding box center [628, 405] width 23 height 24
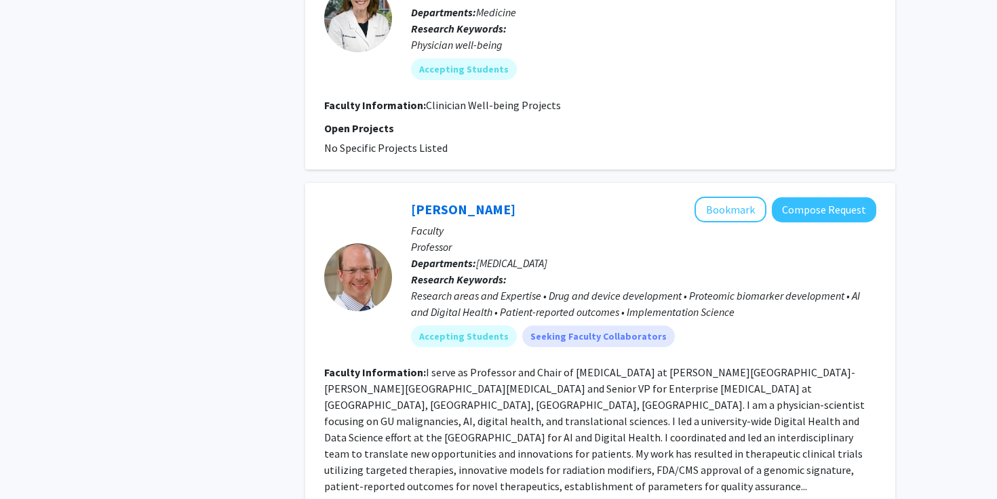
scroll to position [2987, 0]
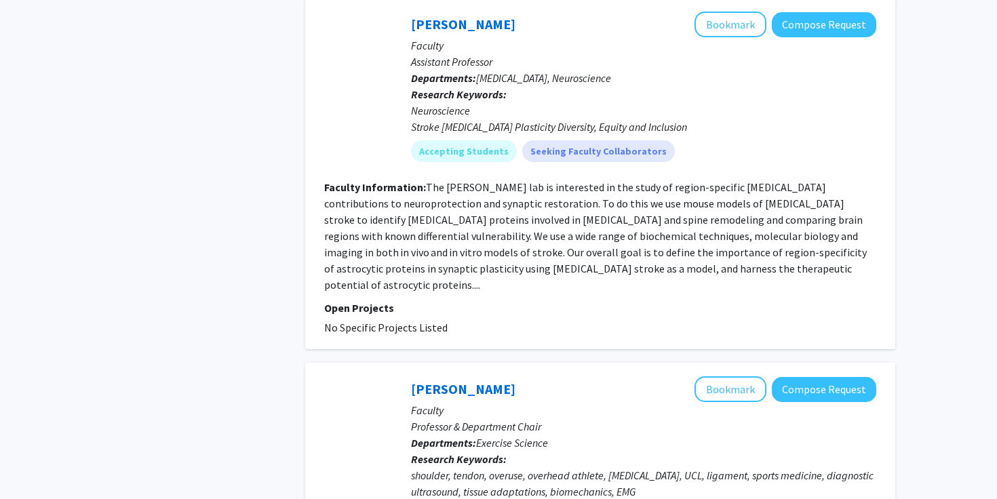
scroll to position [3016, 0]
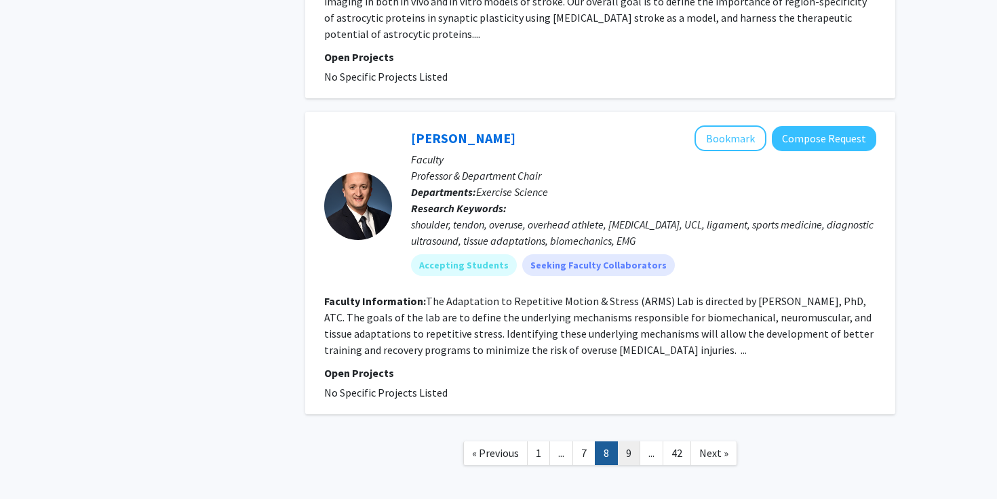
click at [621, 442] on link "9" at bounding box center [628, 454] width 23 height 24
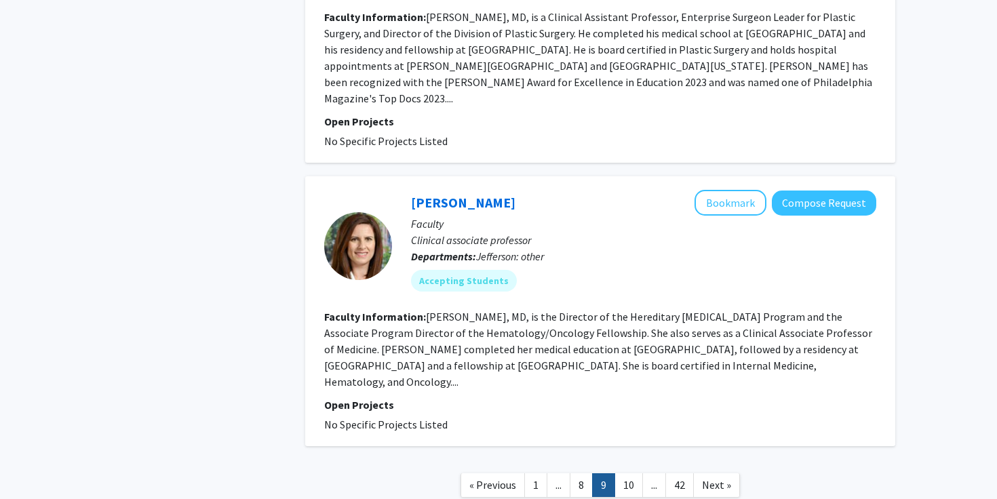
scroll to position [2794, 0]
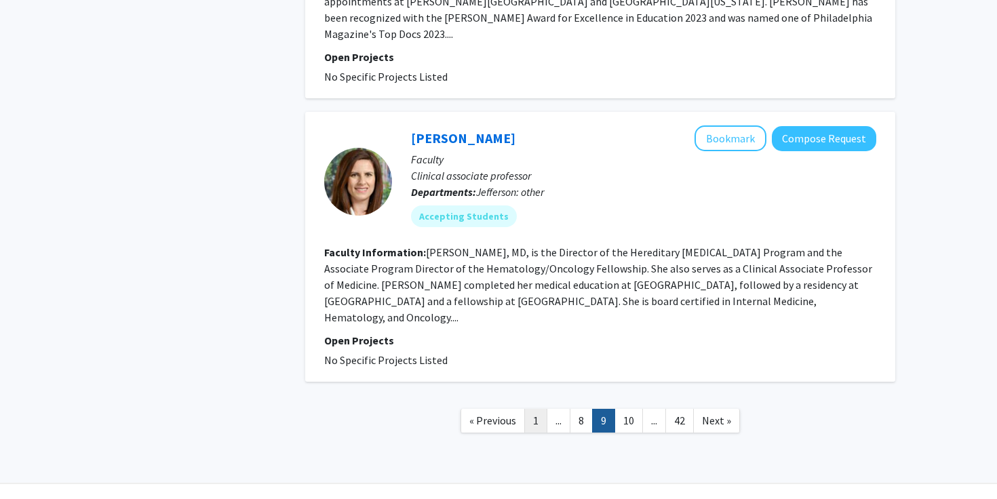
click at [537, 409] on link "1" at bounding box center [535, 421] width 23 height 24
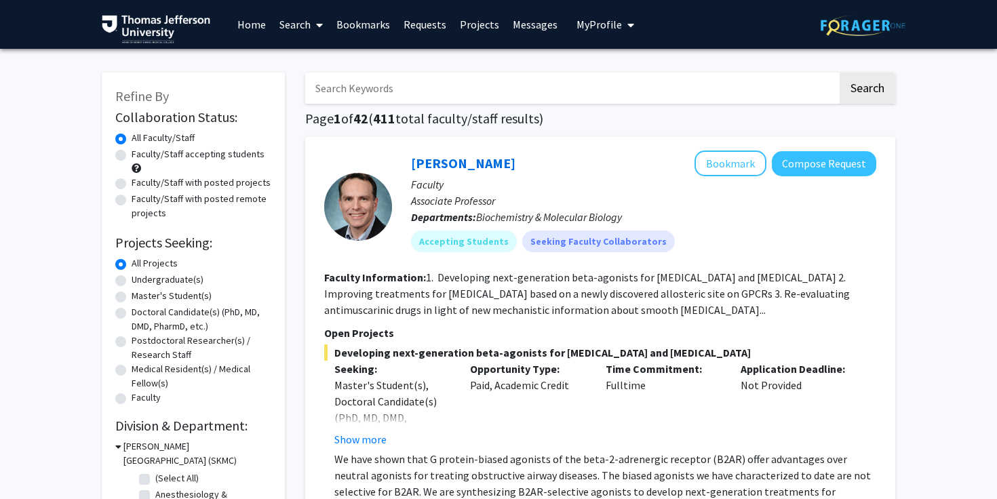
click at [323, 22] on icon at bounding box center [319, 25] width 7 height 11
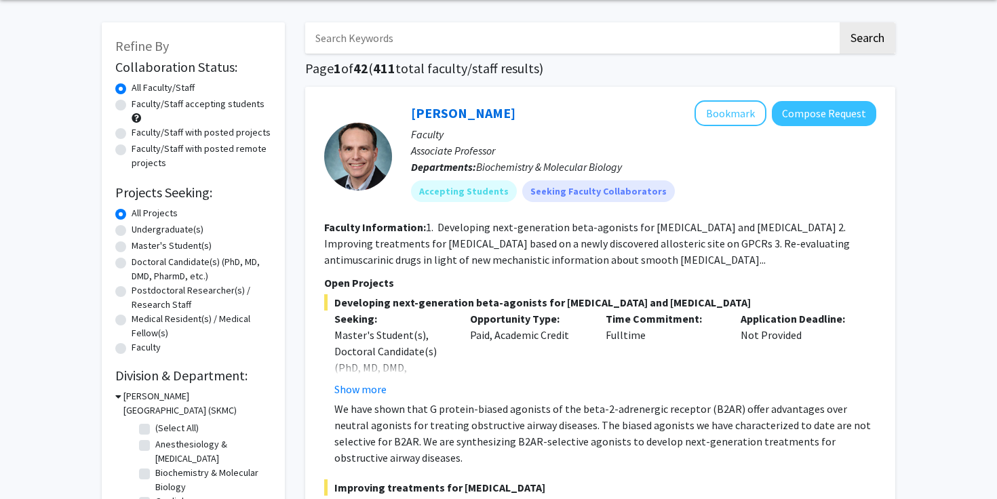
scroll to position [51, 0]
click at [132, 267] on label "Doctoral Candidate(s) (PhD, MD, DMD, PharmD, etc.)" at bounding box center [202, 268] width 140 height 28
click at [132, 263] on input "Doctoral Candidate(s) (PhD, MD, DMD, PharmD, etc.)" at bounding box center [136, 258] width 9 height 9
radio input "true"
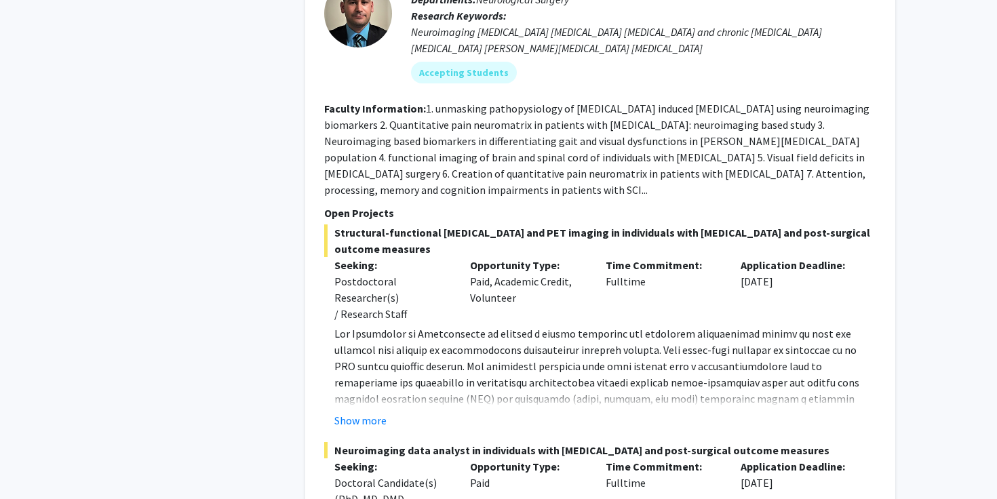
scroll to position [8585, 0]
